Goal: Task Accomplishment & Management: Contribute content

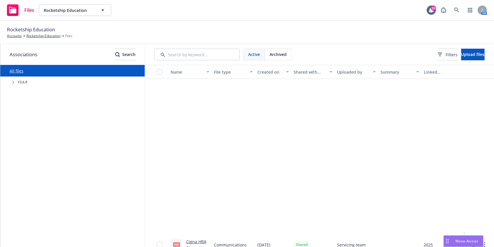
scroll to position [193, 0]
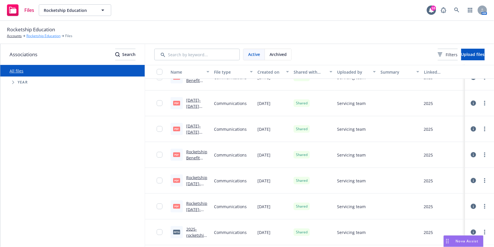
click at [35, 35] on link "Rocketship Education" at bounding box center [43, 35] width 34 height 5
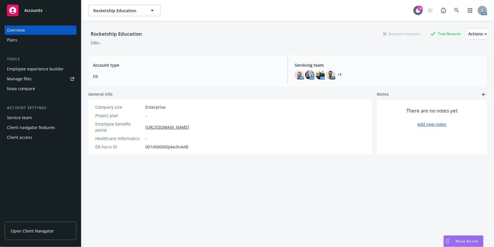
click at [36, 41] on div "Plans" at bounding box center [40, 39] width 67 height 9
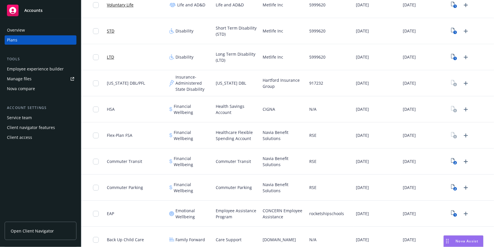
scroll to position [435, 0]
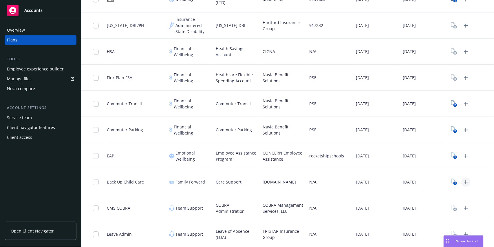
click at [462, 180] on icon "Upload Plan Documents" at bounding box center [465, 181] width 7 height 7
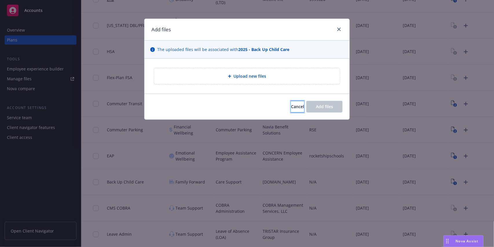
click at [298, 101] on button "Cancel" at bounding box center [297, 107] width 13 height 12
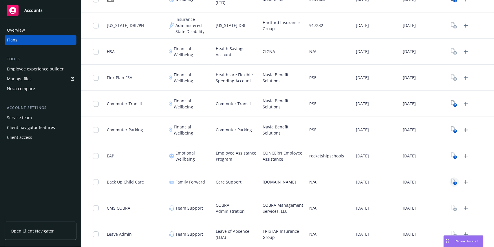
click at [451, 183] on icon "1" at bounding box center [454, 181] width 6 height 7
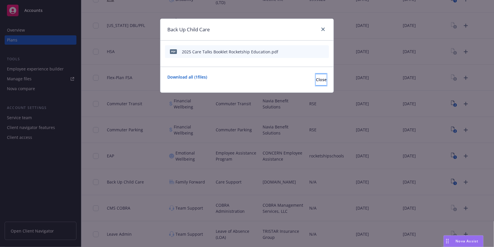
click at [316, 79] on button "Close" at bounding box center [321, 80] width 11 height 12
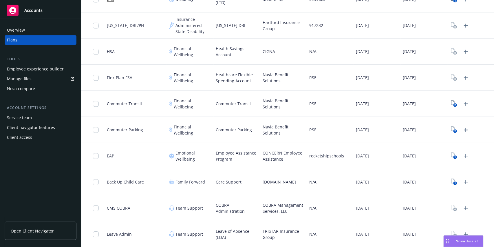
click at [459, 186] on div "1" at bounding box center [470, 182] width 47 height 26
click at [464, 182] on icon "Upload Plan Documents" at bounding box center [466, 182] width 4 height 4
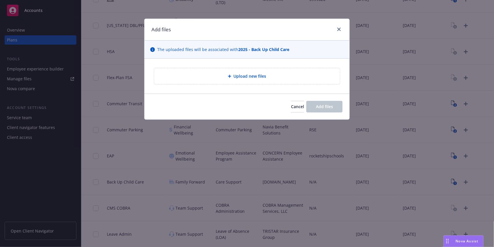
click at [259, 75] on span "Upload new files" at bounding box center [250, 76] width 33 height 6
click at [270, 81] on div "Upload new files" at bounding box center [247, 76] width 186 height 16
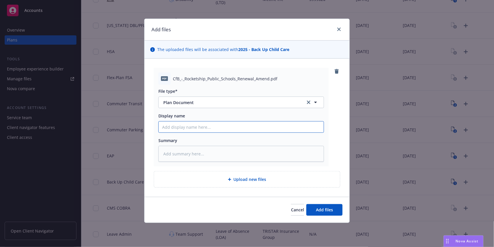
click at [192, 124] on input "Display name" at bounding box center [241, 126] width 165 height 11
type textarea "x"
type input "2"
type textarea "x"
type input "202"
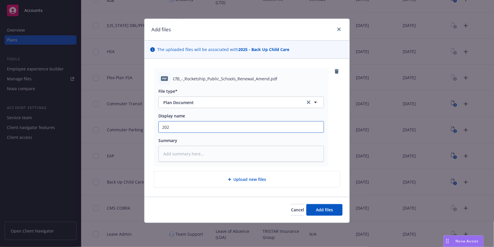
type textarea "x"
type input "2025"
type textarea "x"
type input "2025"
type textarea "x"
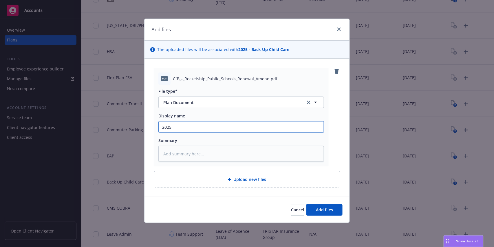
type input "2025 C"
type textarea "x"
type input "2025 Ca"
type textarea "x"
type input "2025 Car"
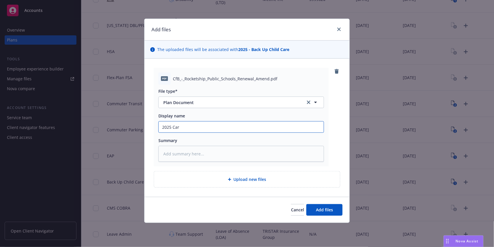
type textarea "x"
type input "2025 Care"
type textarea "x"
type input "2025 Care."
type textarea "x"
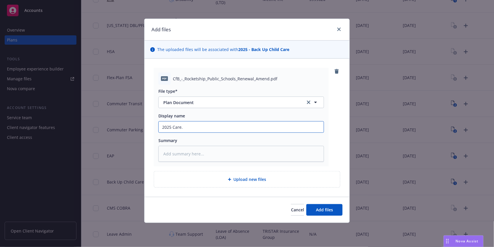
type input "2025 Care.c"
type textarea "x"
type input "2025 [DOMAIN_NAME]"
type textarea "x"
type input "2025 [DOMAIN_NAME]"
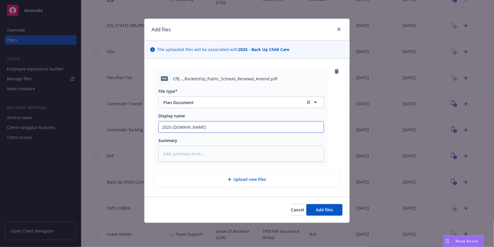
type textarea "x"
type input "2025 [DOMAIN_NAME]"
type textarea "x"
type input "2025 [DOMAIN_NAME] C"
type textarea "x"
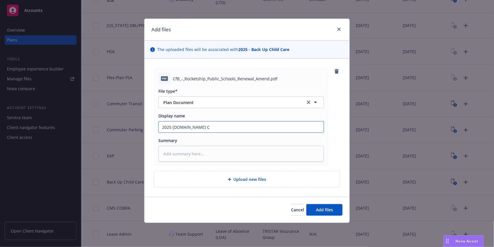
type input "2025 [DOMAIN_NAME] Co"
type textarea "x"
type input "2025 [DOMAIN_NAME] Con"
type textarea "x"
type input "2025 [DOMAIN_NAME] Cont"
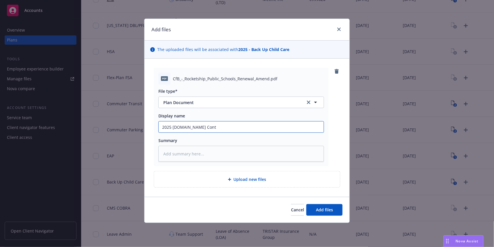
type textarea "x"
type input "2025 [DOMAIN_NAME] Con"
type textarea "x"
type input "2025 [DOMAIN_NAME] Cont"
type textarea "x"
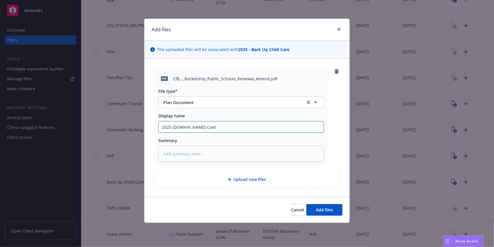
type input "2025 [DOMAIN_NAME] Contr"
type textarea "x"
type input "2025 [DOMAIN_NAME] Contra"
type textarea "x"
type input "2025 [DOMAIN_NAME] Contrac"
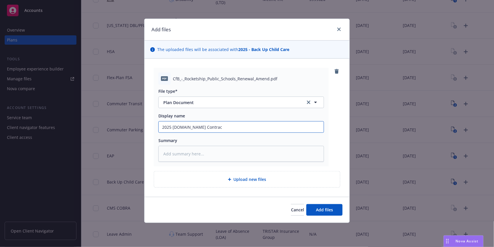
type textarea "x"
type input "2025 [DOMAIN_NAME] Contract"
type textarea "x"
type input "2025 [DOMAIN_NAME] Contract"
type textarea "x"
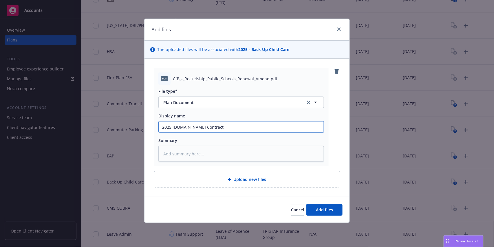
type input "2025 [DOMAIN_NAME] Contract R"
type textarea "x"
type input "2025 [DOMAIN_NAME] Contract Ro"
type textarea "x"
type input "2025 [DOMAIN_NAME] Contract Roc"
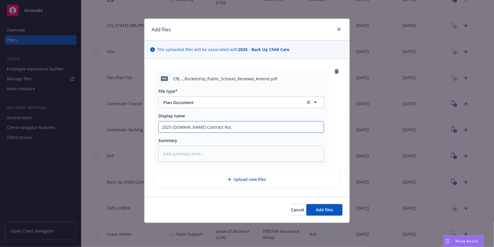
type textarea "x"
type input "2025 [DOMAIN_NAME] Contract Rock"
type textarea "x"
type input "2025 [DOMAIN_NAME] Contract [PERSON_NAME]"
type textarea "x"
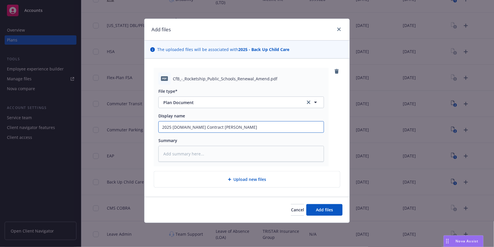
type input "2025 [DOMAIN_NAME] Contract Rocket"
type textarea "x"
type input "2025 [DOMAIN_NAME] Contract Rockets"
type textarea "x"
type input "2025 [DOMAIN_NAME] Contract Rocketsh"
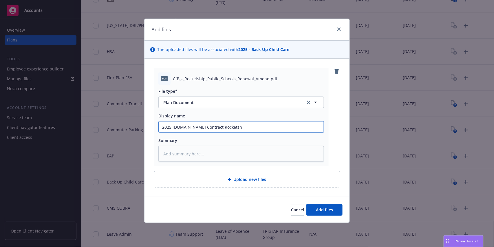
type textarea "x"
type input "2025 [DOMAIN_NAME] Contract Rocketshi"
type textarea "x"
type input "2025 [DOMAIN_NAME] Contract Rocketship"
type textarea "x"
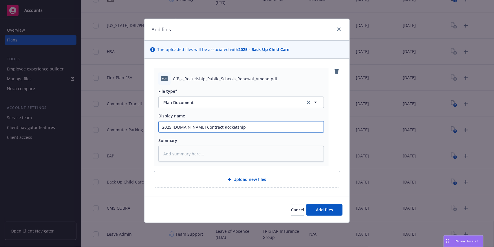
type input "2025 [DOMAIN_NAME] Contract Rocketship"
type textarea "x"
type input "2025 [DOMAIN_NAME] Contract Rocketship E"
type textarea "x"
type input "2025 [DOMAIN_NAME] Contract Rocketship Ed"
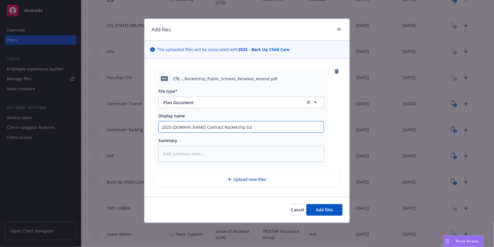
type textarea "x"
type input "2025 [DOMAIN_NAME] Contract Rocketship Edu"
type textarea "x"
type input "2025 [DOMAIN_NAME] Contract Rocketship Educ"
type textarea "x"
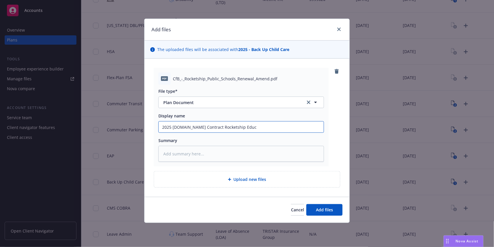
type input "2025 [DOMAIN_NAME] Contract Rocketship Educa"
type textarea "x"
type input "2025 [DOMAIN_NAME] Contract Rocketship Educat"
type textarea "x"
type input "2025 [DOMAIN_NAME] Contract Rocketship Educati"
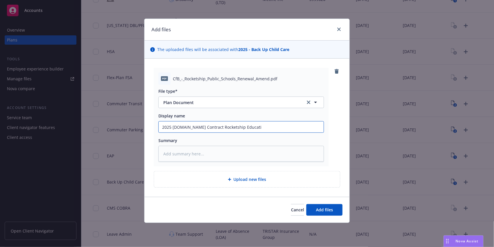
type textarea "x"
type input "2025 [DOMAIN_NAME] Contract Rocketship Educatio"
type textarea "x"
type input "2025 [DOMAIN_NAME] Contract Rocketship Education"
type textarea "x"
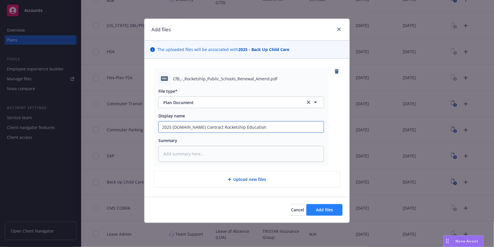
type input "2025 [DOMAIN_NAME] Contract Rocketship Education"
click at [320, 211] on span "Add files" at bounding box center [324, 209] width 17 height 5
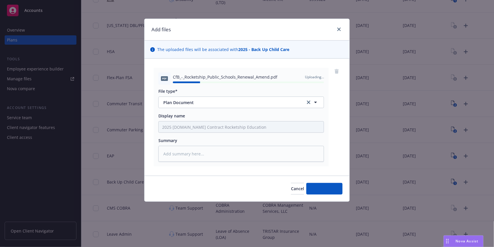
type textarea "x"
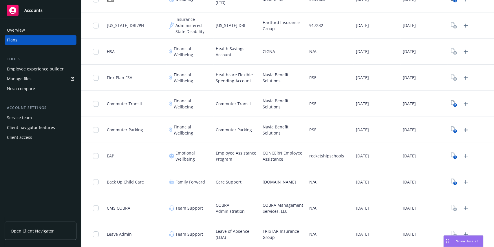
click at [485, 48] on div at bounding box center [470, 51] width 47 height 26
